Goal: Transaction & Acquisition: Purchase product/service

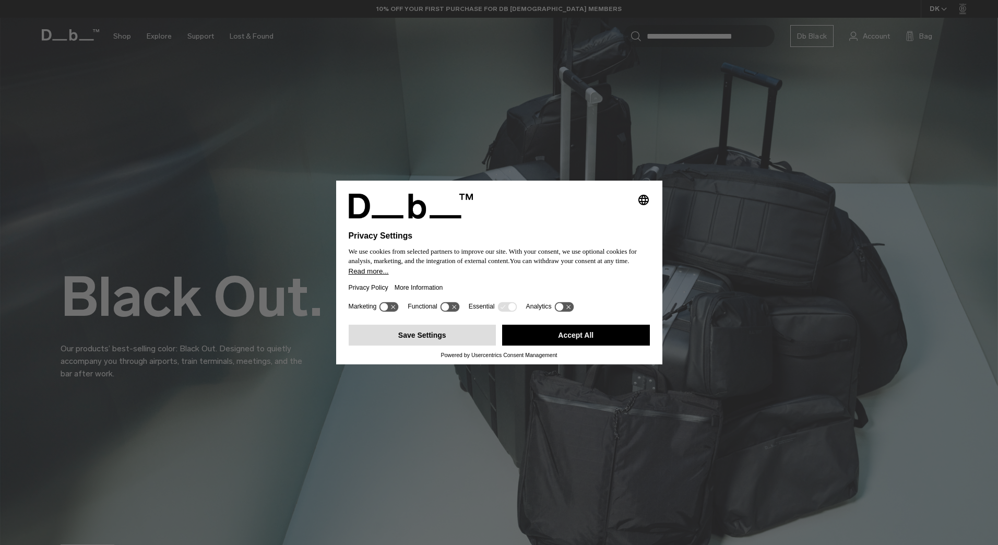
click at [443, 335] on button "Save Settings" at bounding box center [423, 335] width 148 height 21
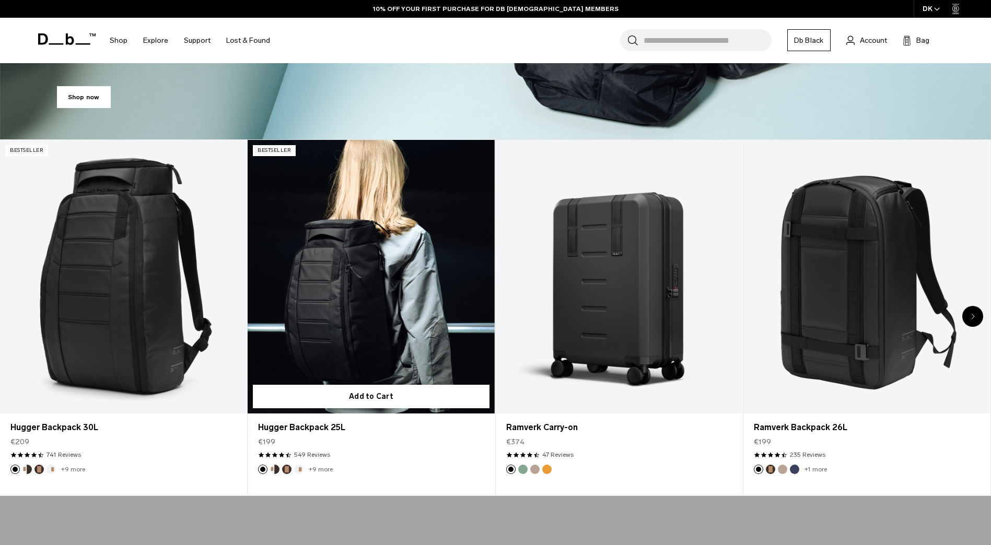
scroll to position [522, 0]
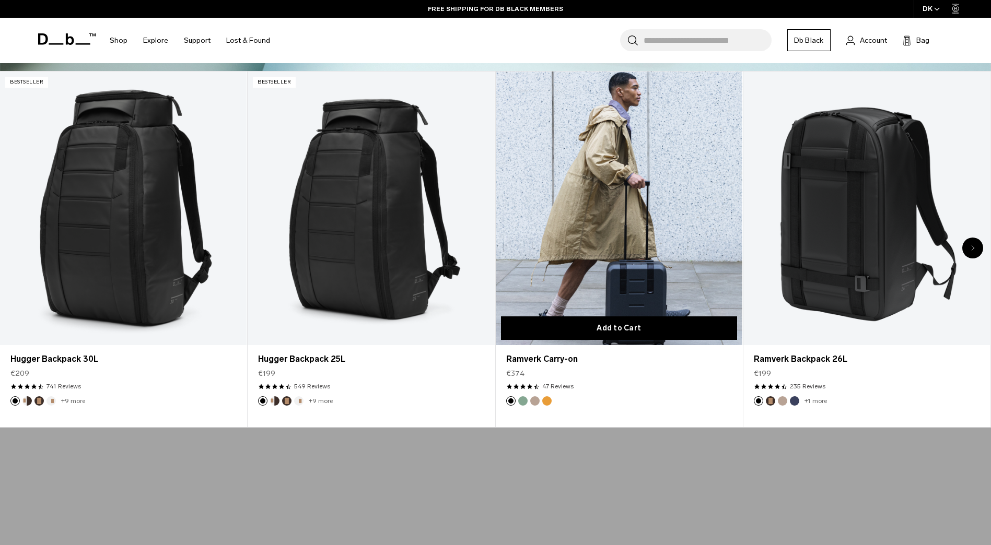
click at [569, 326] on button "Add to Cart" at bounding box center [619, 327] width 236 height 23
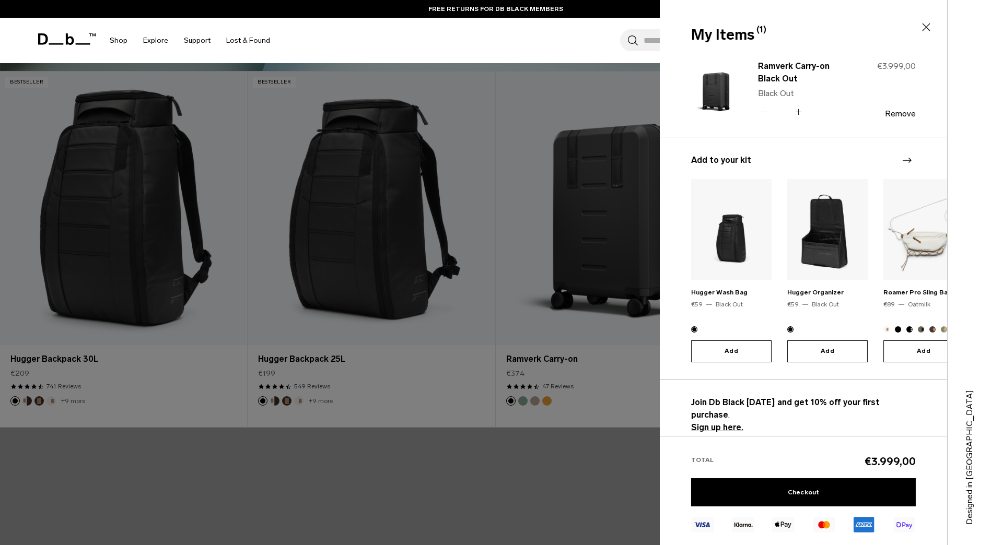
click at [928, 24] on icon at bounding box center [926, 27] width 13 height 13
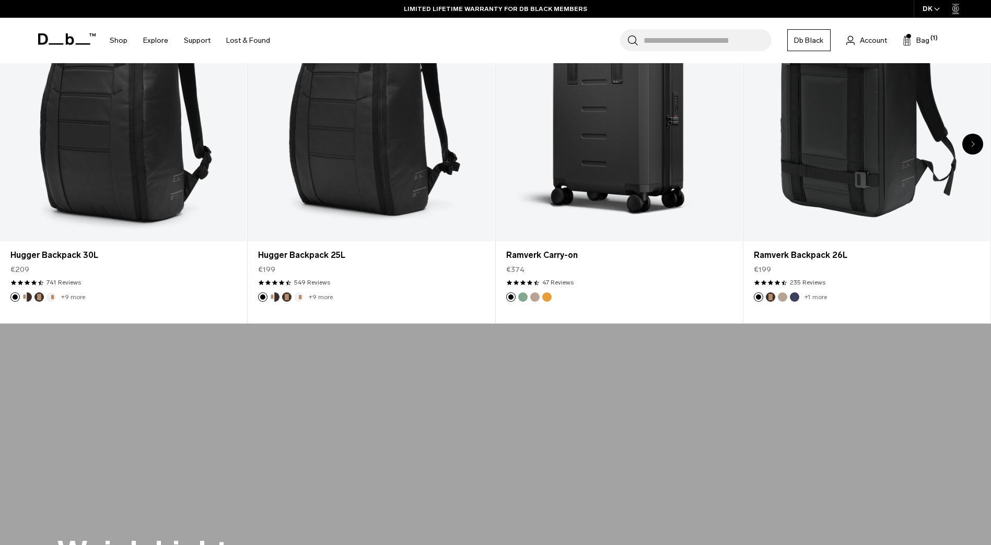
scroll to position [627, 0]
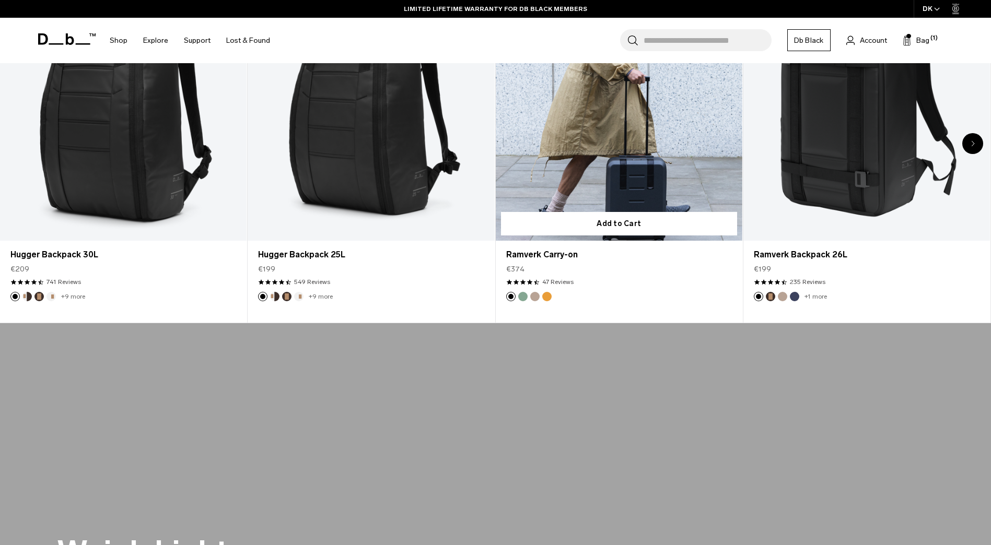
click at [644, 145] on link "Ramverk Carry-on" at bounding box center [619, 104] width 246 height 274
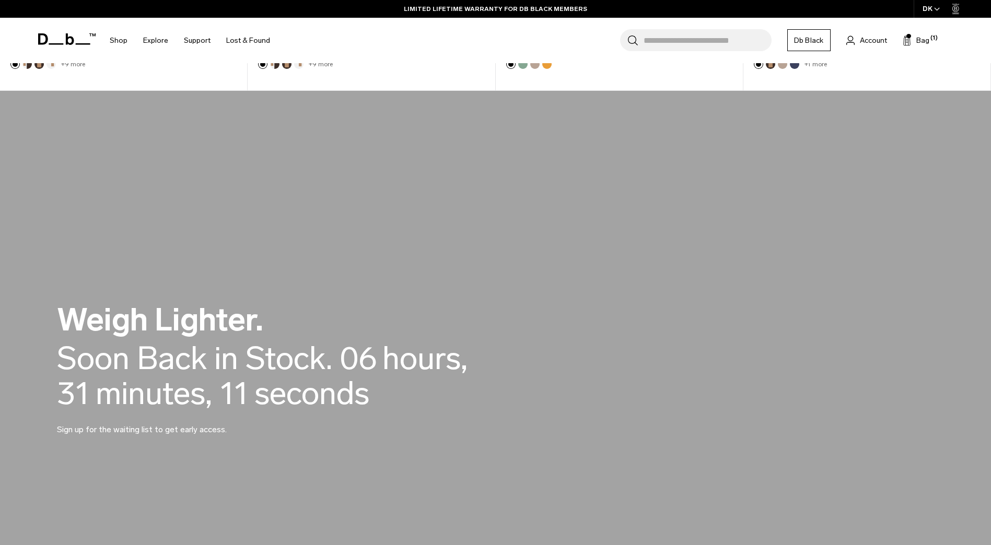
scroll to position [888, 0]
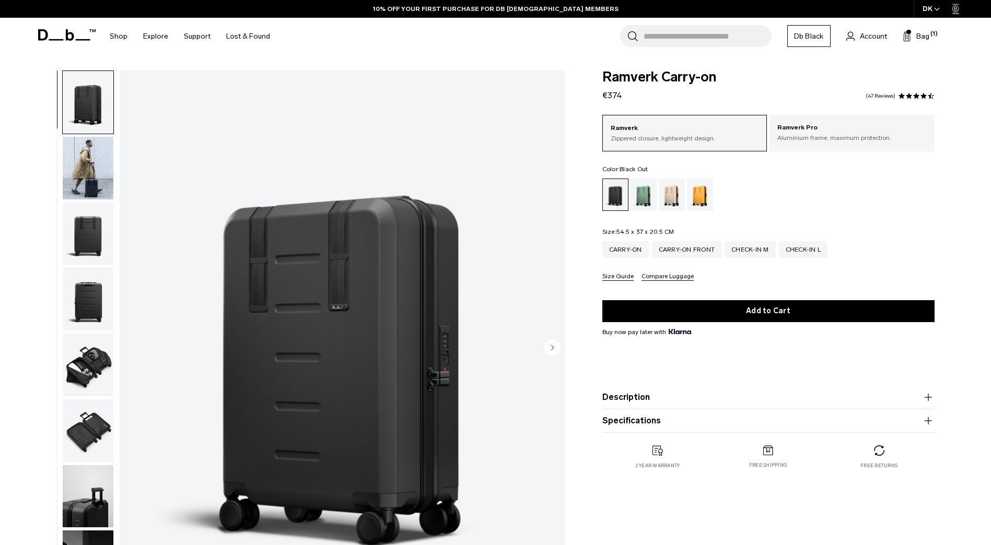
click at [827, 137] on p "Aluminium frame, maximum protection." at bounding box center [851, 137] width 149 height 9
click at [706, 252] on div "Carry-on Front" at bounding box center [687, 249] width 70 height 17
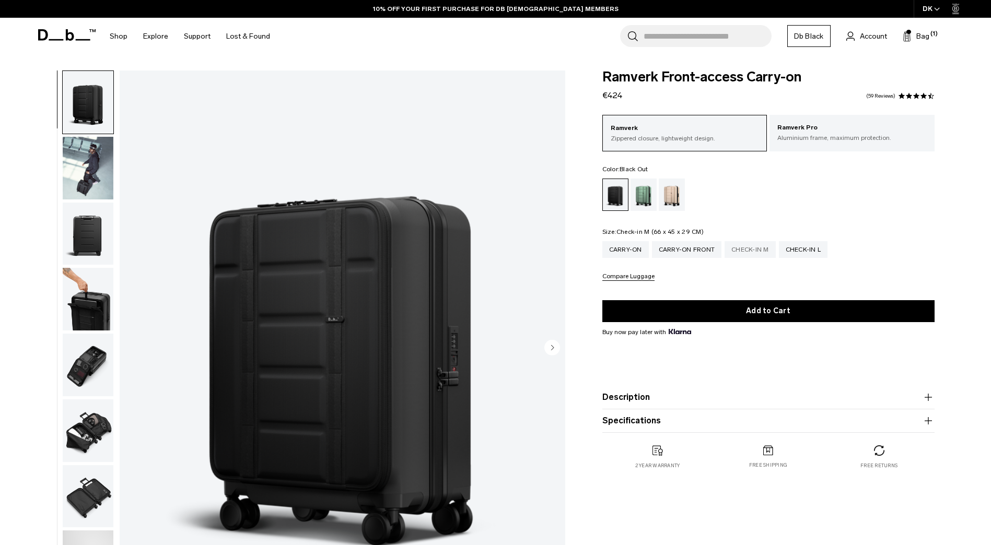
click at [744, 253] on div "Check-in M" at bounding box center [749, 249] width 51 height 17
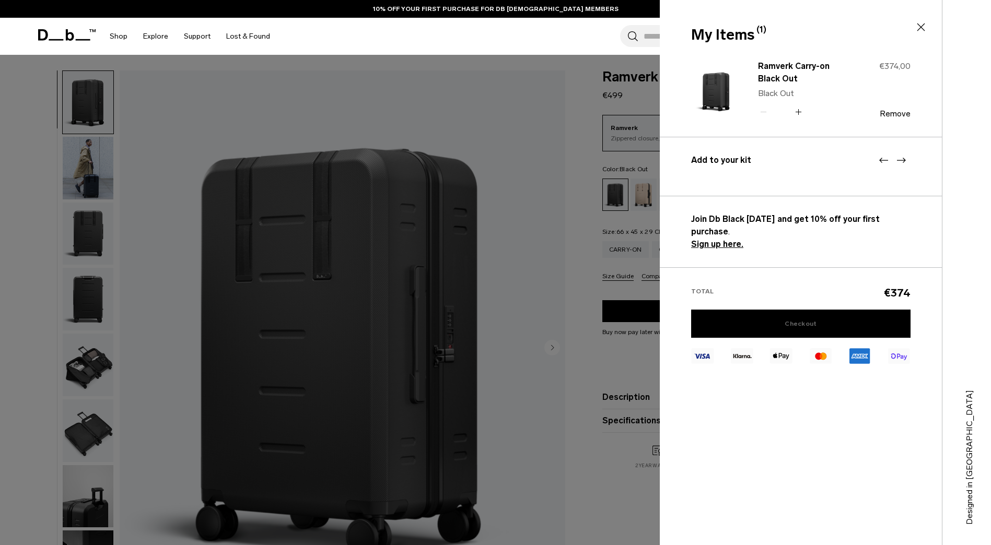
click at [792, 311] on link "Checkout" at bounding box center [800, 324] width 219 height 28
